Goal: Task Accomplishment & Management: Manage account settings

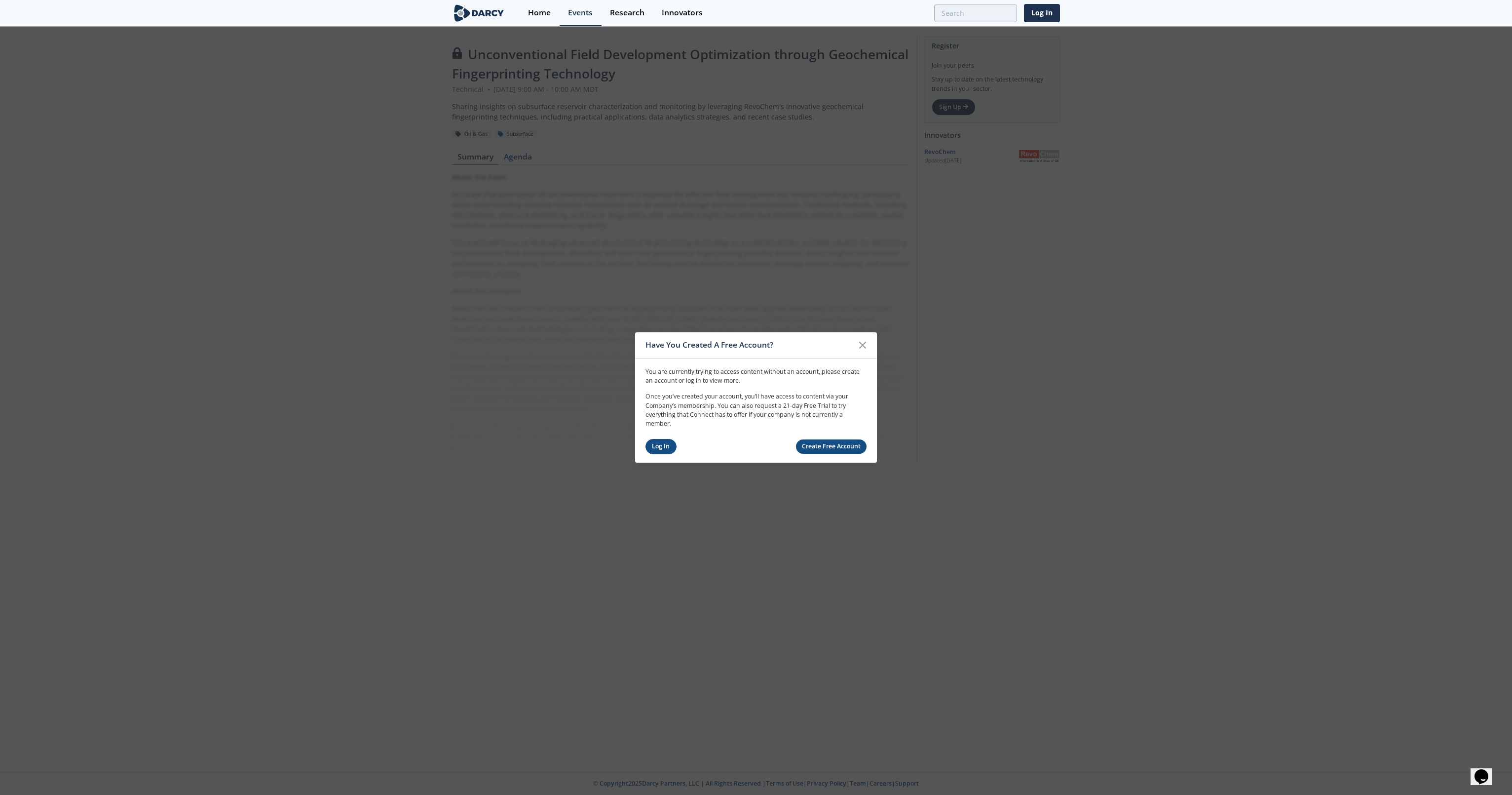
click at [660, 445] on link "Log In" at bounding box center [661, 446] width 31 height 15
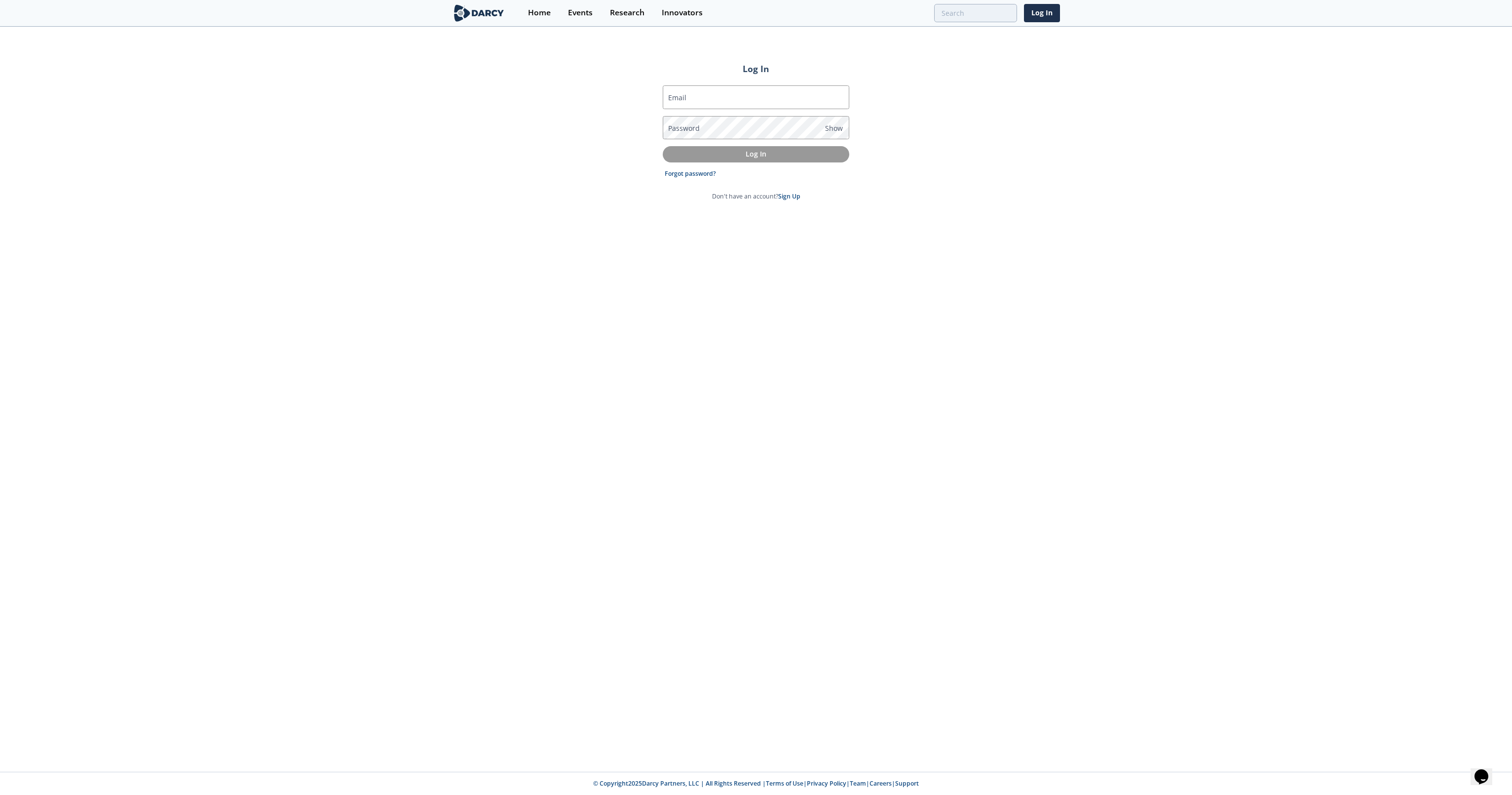
type input "[PERSON_NAME][EMAIL_ADDRESS][PERSON_NAME][DOMAIN_NAME]"
click at [760, 152] on p "Log In" at bounding box center [756, 154] width 172 height 10
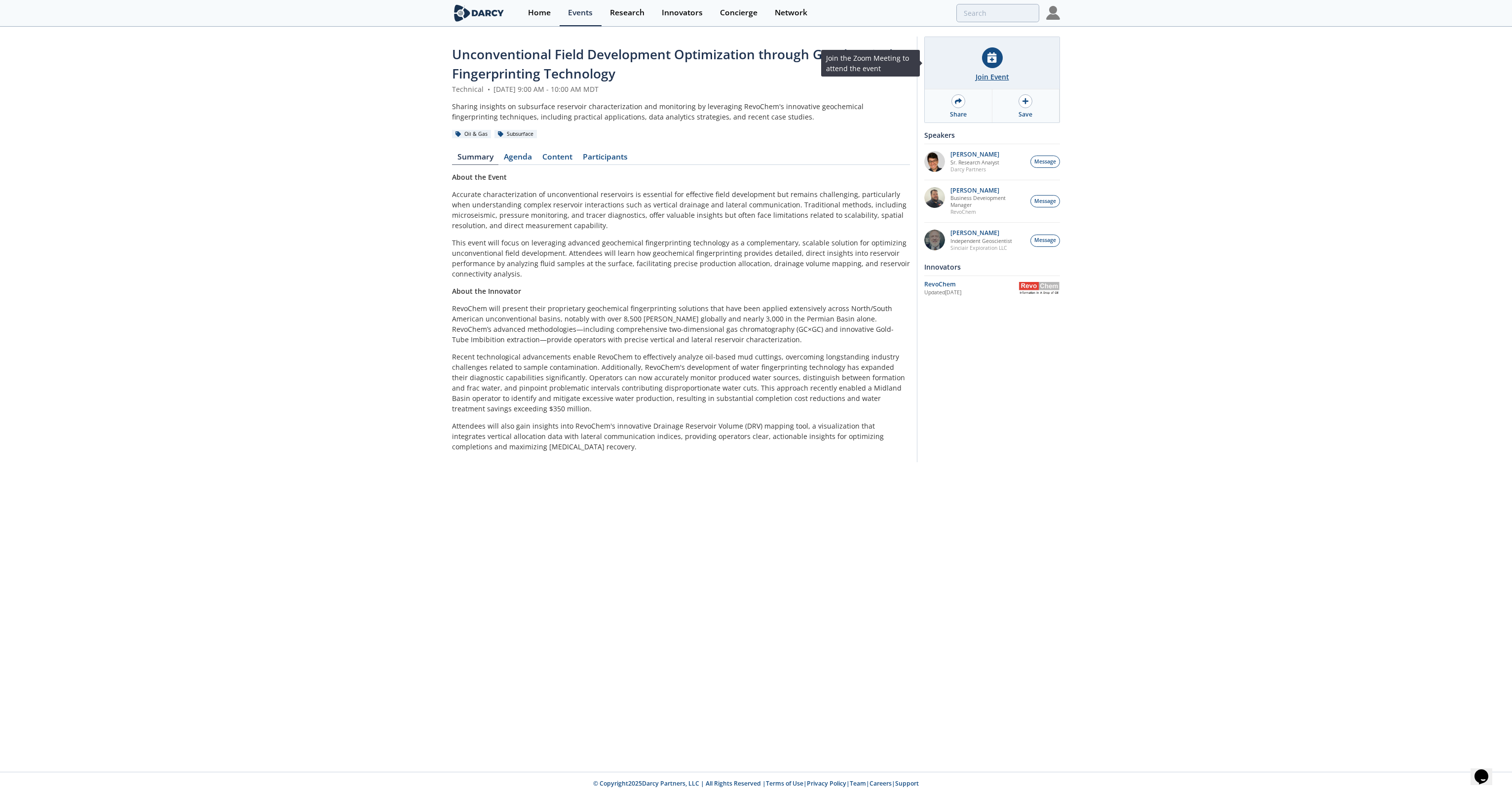
click at [997, 59] on div at bounding box center [992, 57] width 21 height 21
